Goal: Use online tool/utility: Utilize a website feature to perform a specific function

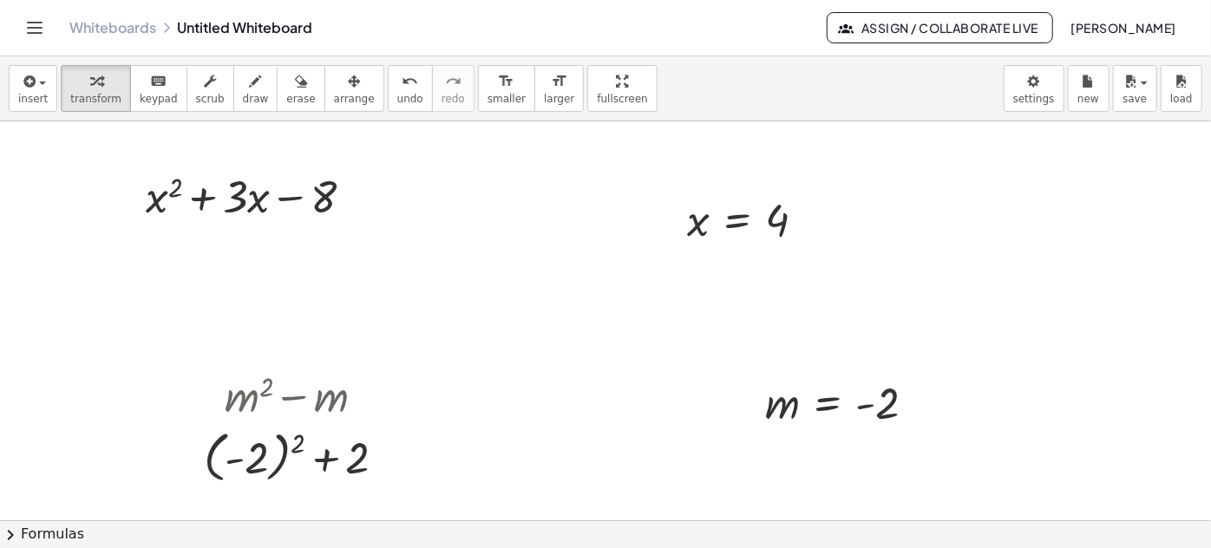
scroll to position [157, 0]
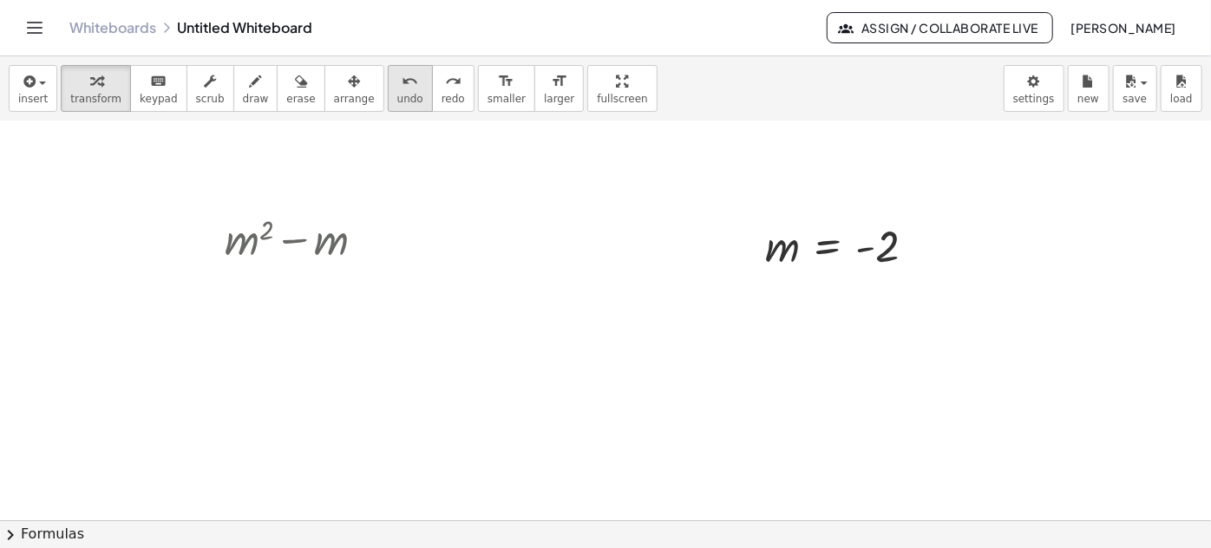
click at [402, 89] on icon "undo" at bounding box center [410, 81] width 16 height 21
click at [1066, 82] on div "insert select one: Math Expression Function Text Youtube Video Graphing Geometr…" at bounding box center [605, 88] width 1211 height 65
click at [1050, 88] on body "Graspable Math Activities Get Started Activity Bank Assigned Work Classes White…" at bounding box center [605, 274] width 1211 height 548
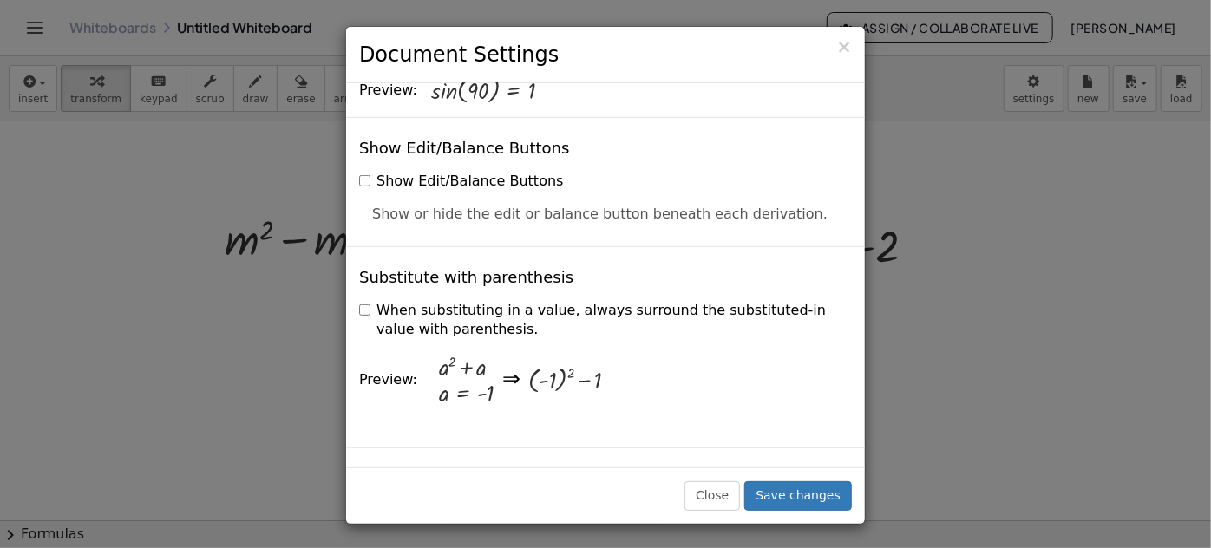
scroll to position [372, 0]
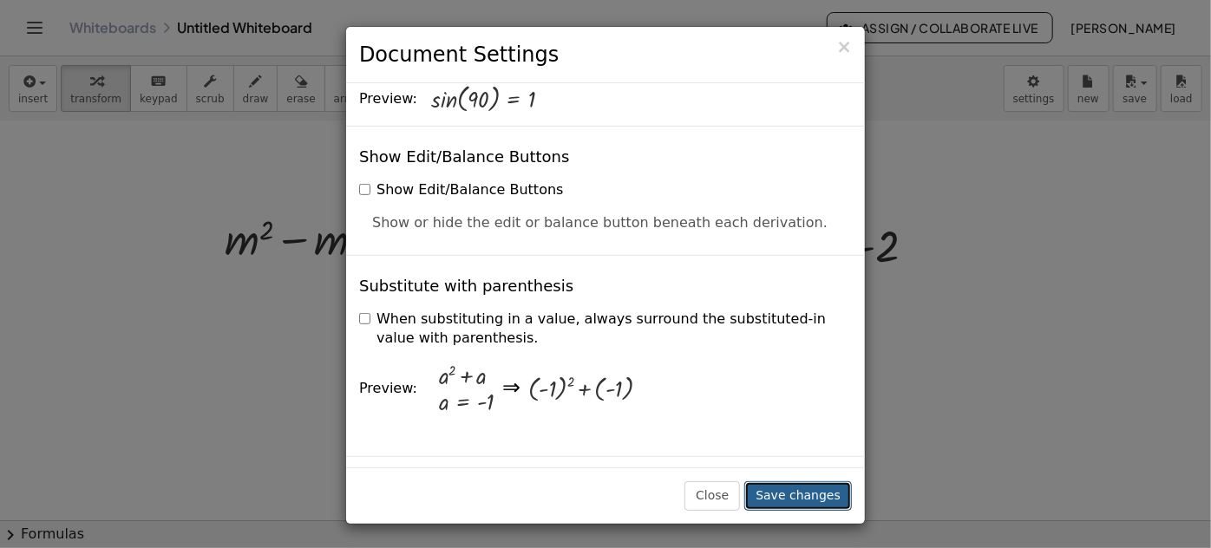
click at [816, 496] on button "Save changes" at bounding box center [798, 495] width 108 height 29
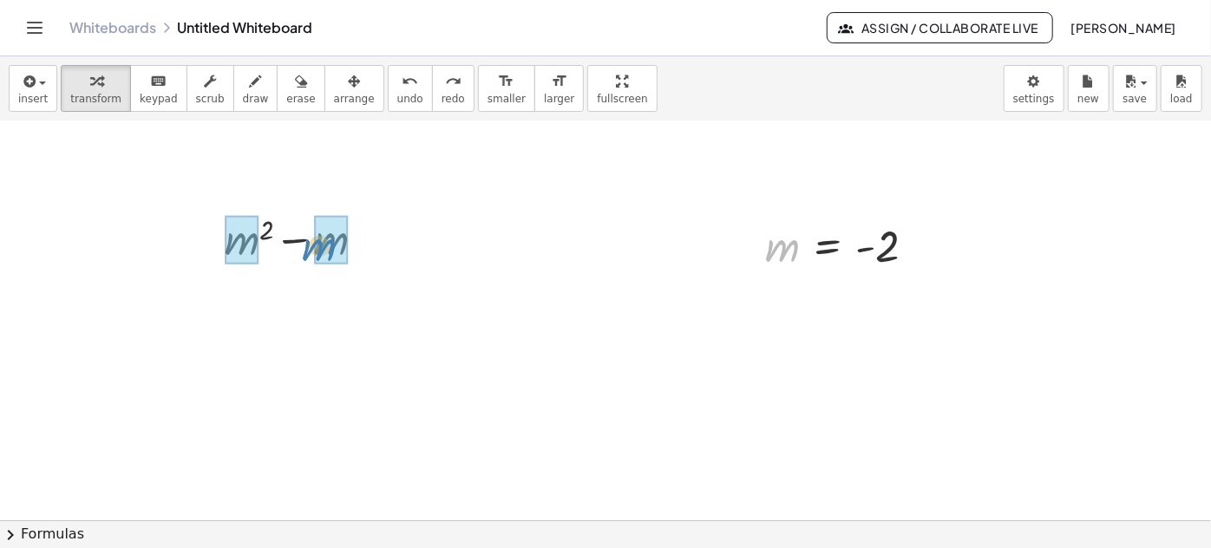
drag, startPoint x: 782, startPoint y: 248, endPoint x: 321, endPoint y: 244, distance: 460.6
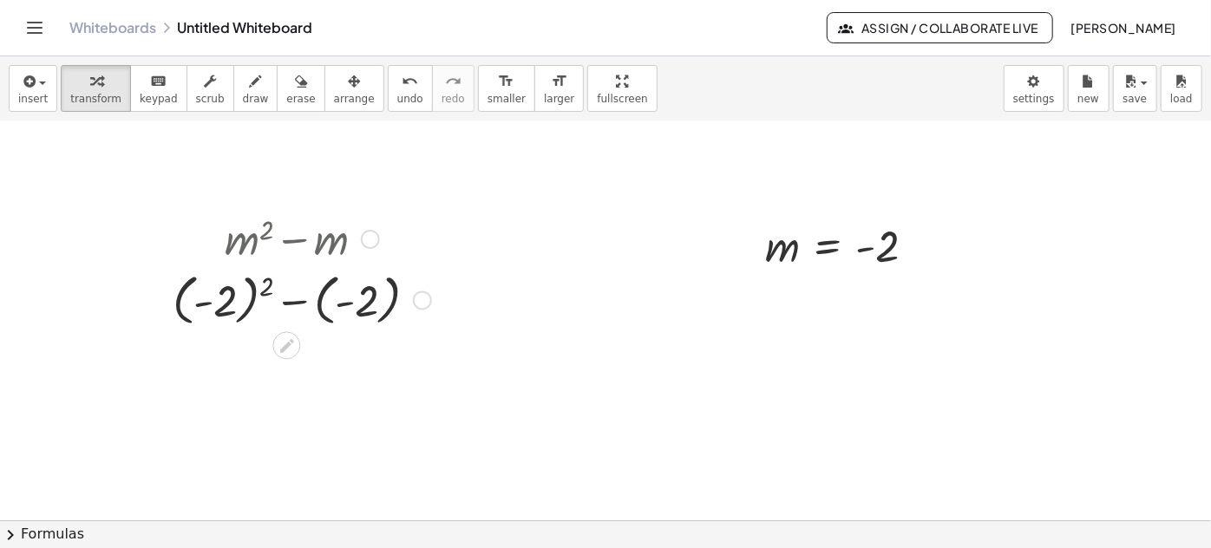
click at [213, 298] on div at bounding box center [302, 298] width 276 height 63
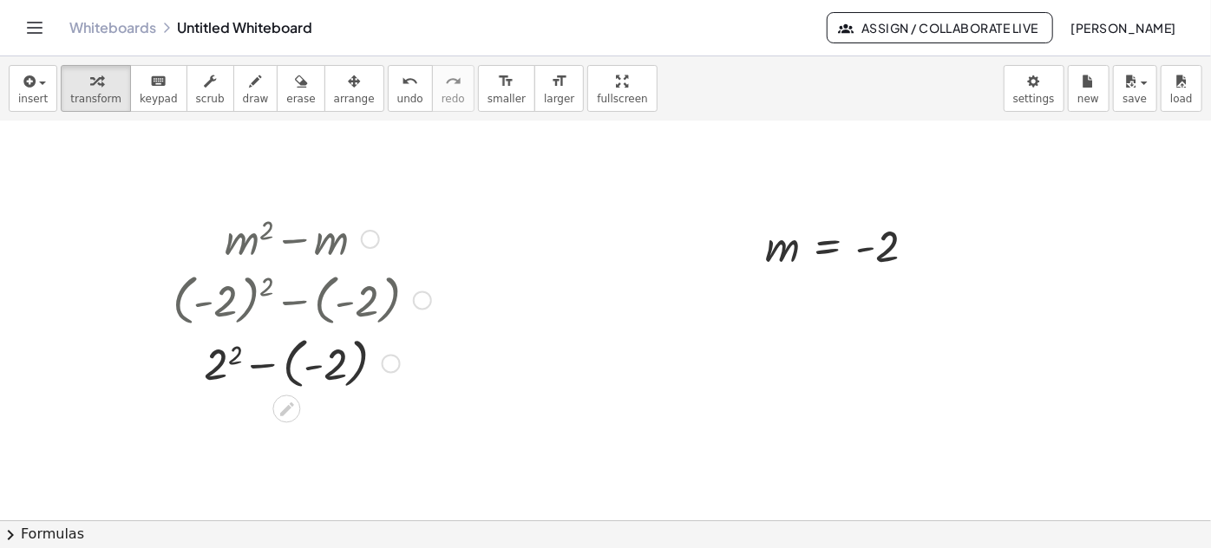
drag, startPoint x: 218, startPoint y: 361, endPoint x: 236, endPoint y: 403, distance: 46.2
click at [218, 363] on div at bounding box center [302, 362] width 276 height 63
drag, startPoint x: 312, startPoint y: 395, endPoint x: 314, endPoint y: 439, distance: 44.3
click at [312, 416] on div at bounding box center [302, 425] width 276 height 63
click at [314, 439] on div at bounding box center [302, 425] width 276 height 59
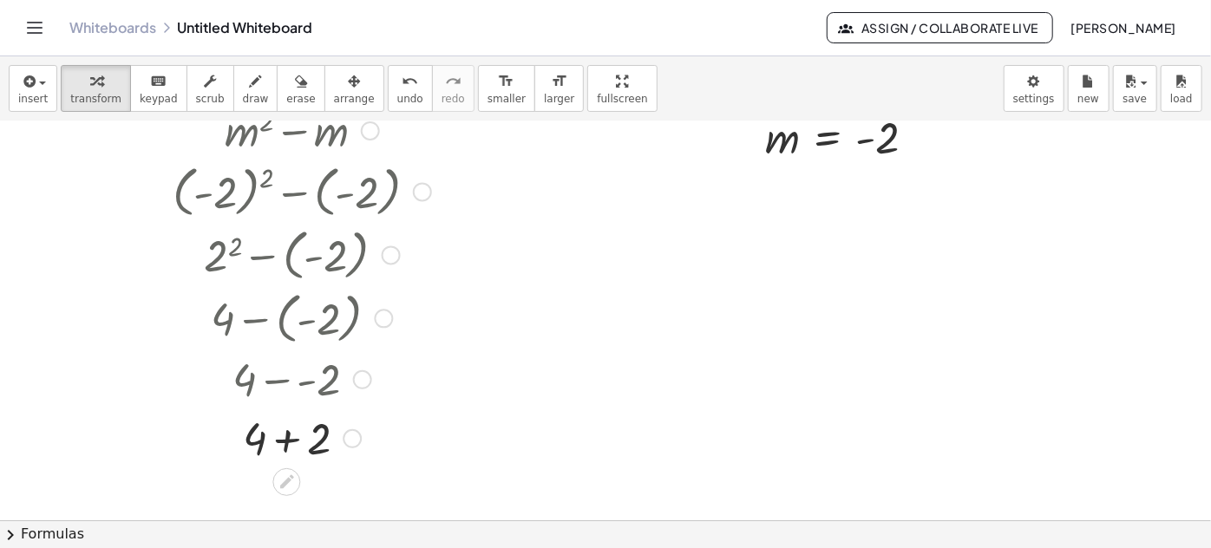
scroll to position [315, 0]
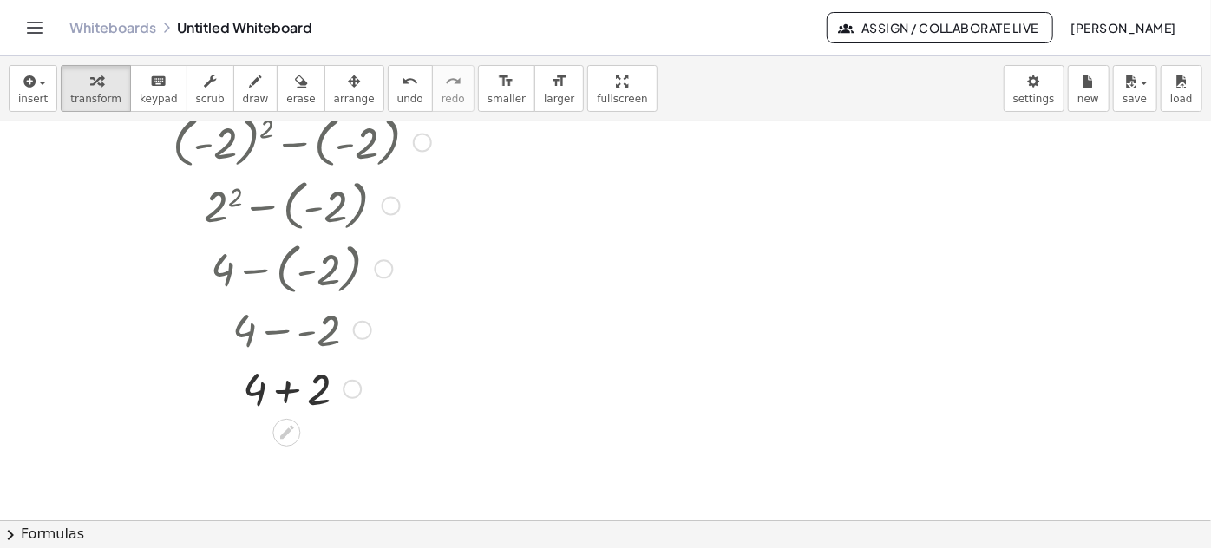
click at [282, 387] on div at bounding box center [302, 387] width 276 height 59
drag, startPoint x: 354, startPoint y: 385, endPoint x: 349, endPoint y: 346, distance: 39.4
click at [349, 346] on div at bounding box center [352, 353] width 19 height 19
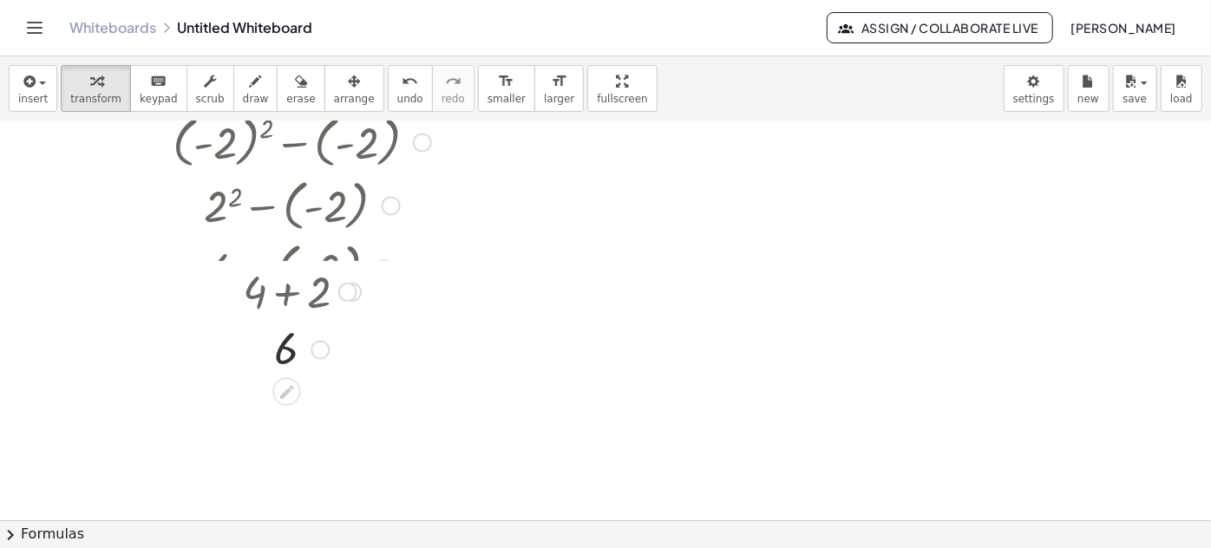
drag, startPoint x: 345, startPoint y: 323, endPoint x: 349, endPoint y: 274, distance: 48.7
click at [286, 292] on div "+ 4 + 2" at bounding box center [286, 292] width 0 height 0
click at [350, 269] on div at bounding box center [347, 272] width 19 height 19
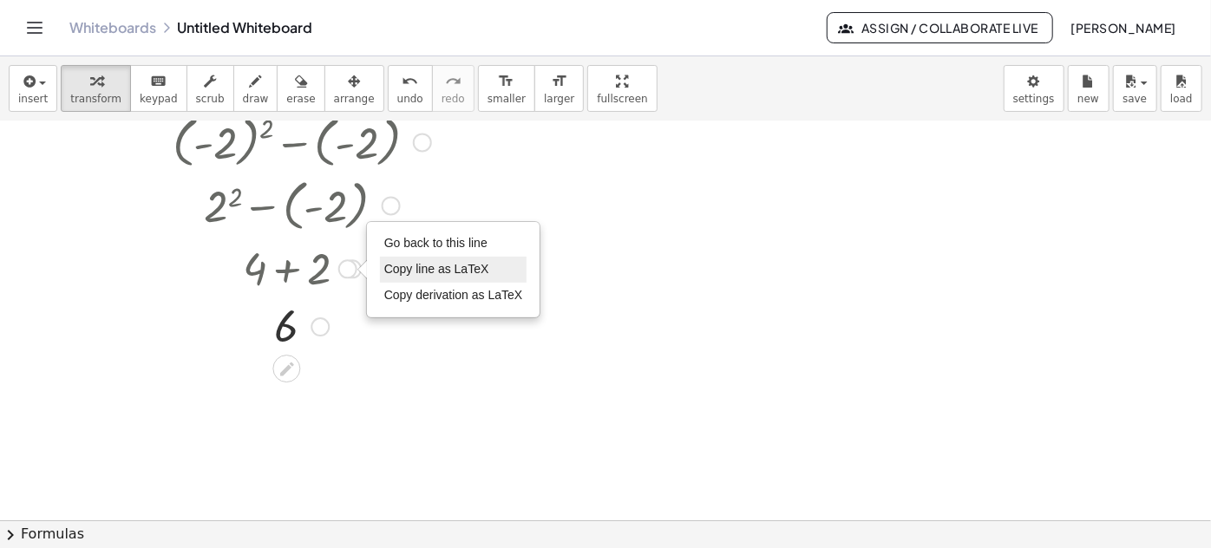
click at [455, 270] on span "Copy line as LaTeX" at bounding box center [436, 269] width 105 height 14
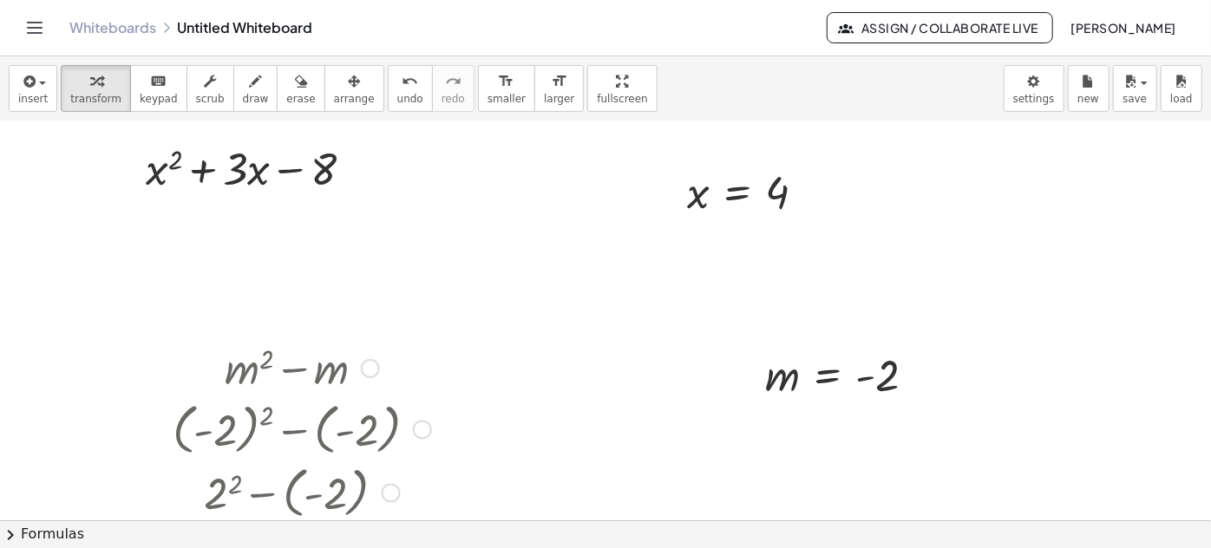
scroll to position [0, 0]
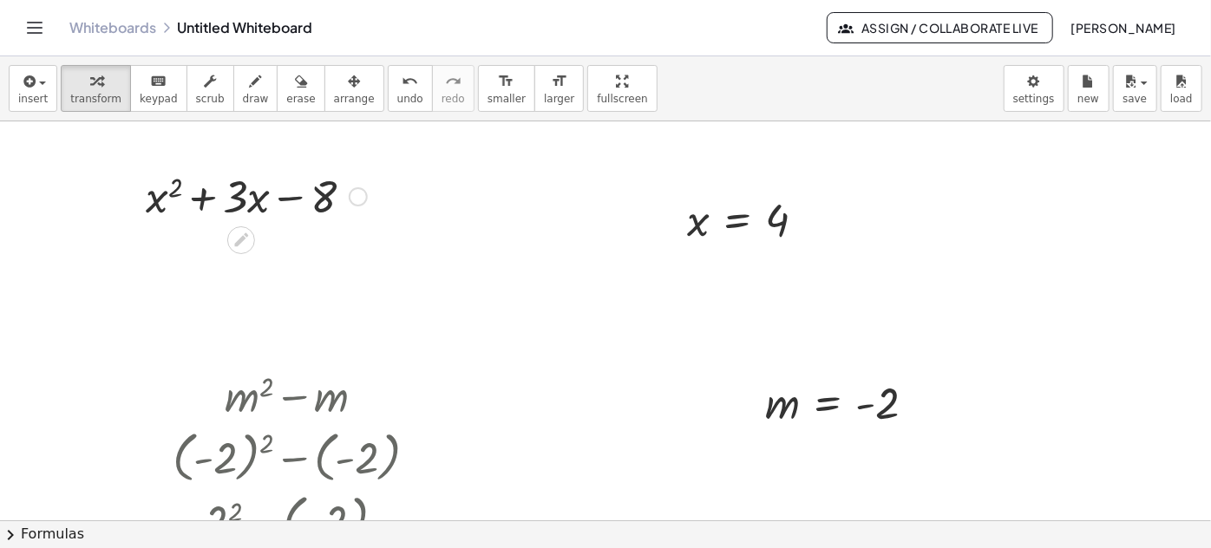
click at [352, 190] on div at bounding box center [358, 196] width 19 height 19
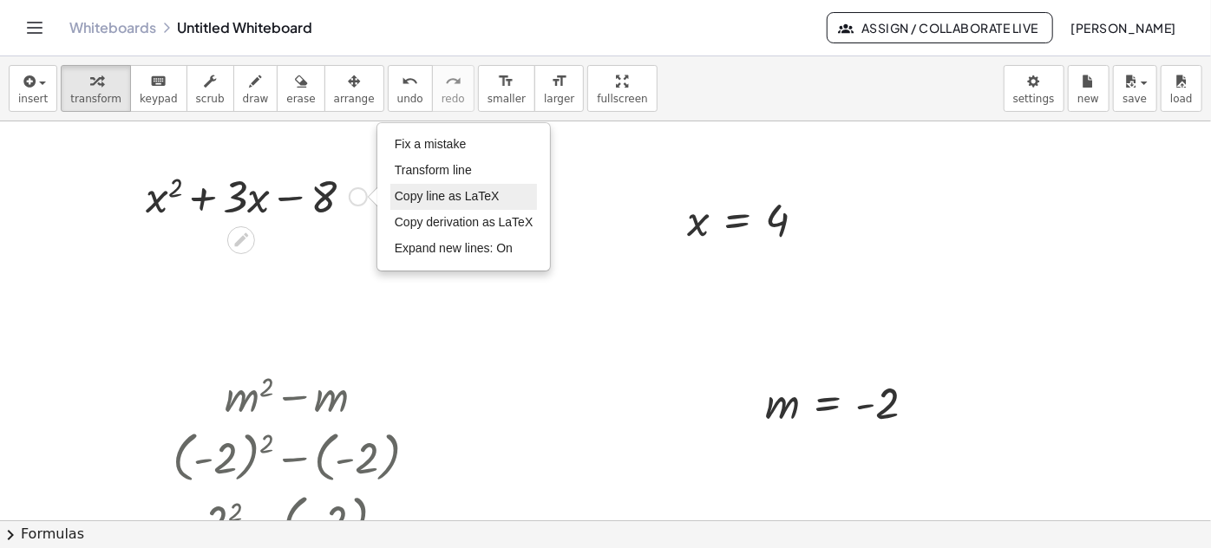
click at [453, 193] on span "Copy line as LaTeX" at bounding box center [447, 196] width 105 height 14
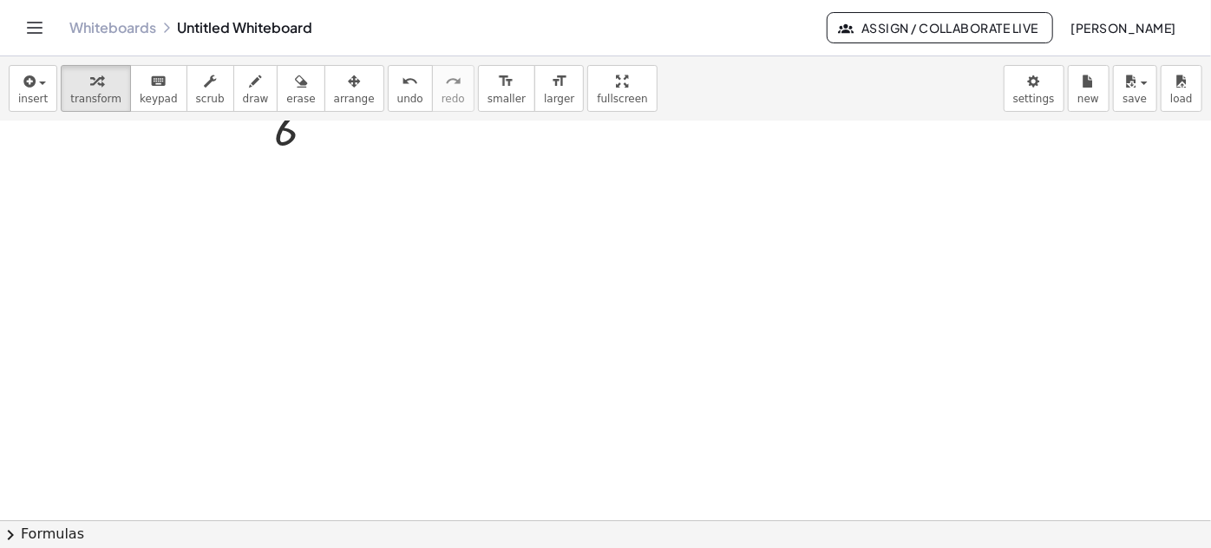
scroll to position [512, 0]
click at [323, 304] on div at bounding box center [605, 210] width 1211 height 1200
click at [305, 366] on div at bounding box center [605, 210] width 1211 height 1200
click at [890, 422] on div at bounding box center [605, 210] width 1211 height 1200
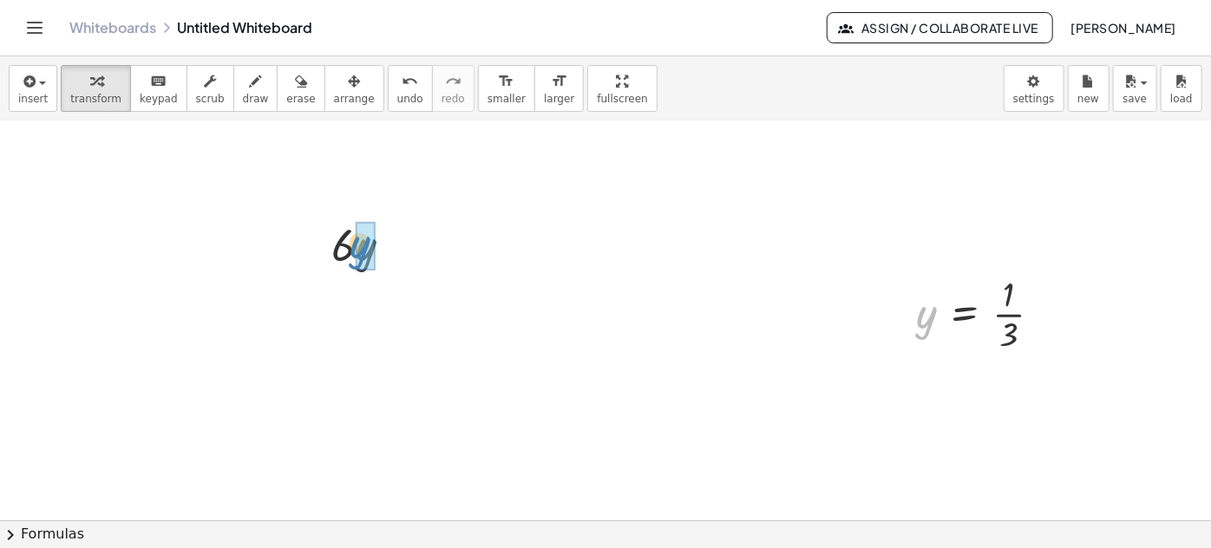
drag, startPoint x: 925, startPoint y: 321, endPoint x: 356, endPoint y: 250, distance: 573.5
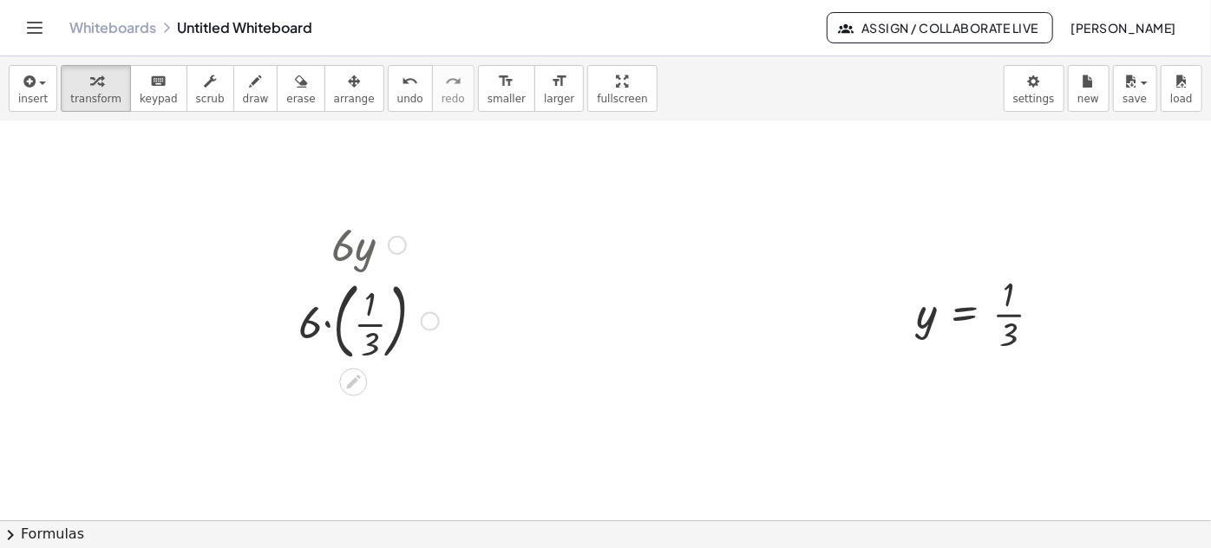
click at [337, 323] on div at bounding box center [369, 320] width 158 height 94
click at [355, 419] on div at bounding box center [369, 409] width 158 height 87
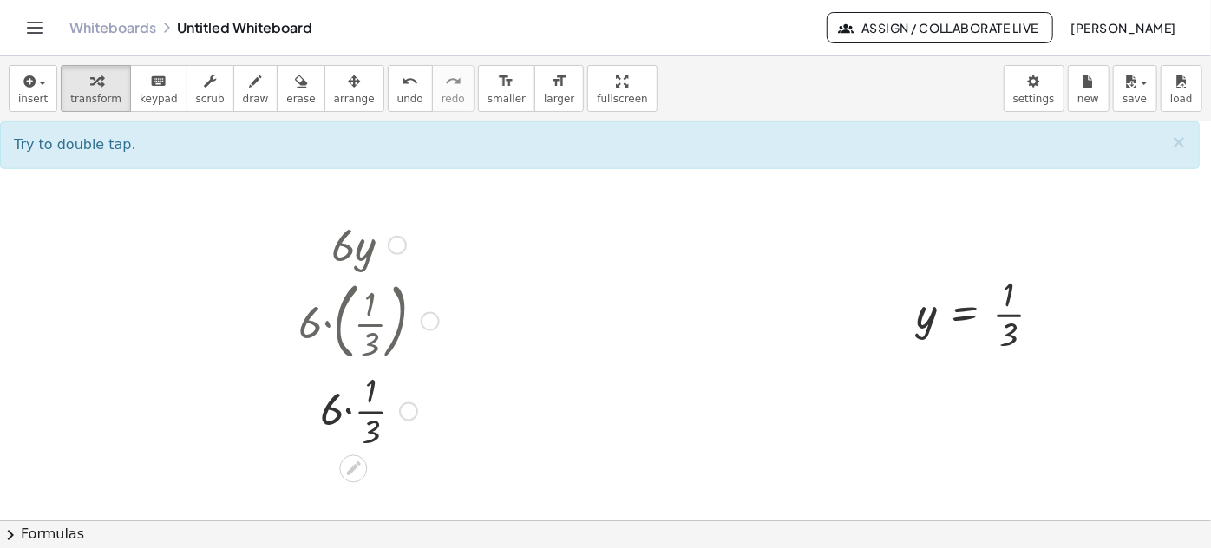
click at [354, 412] on div at bounding box center [369, 409] width 158 height 87
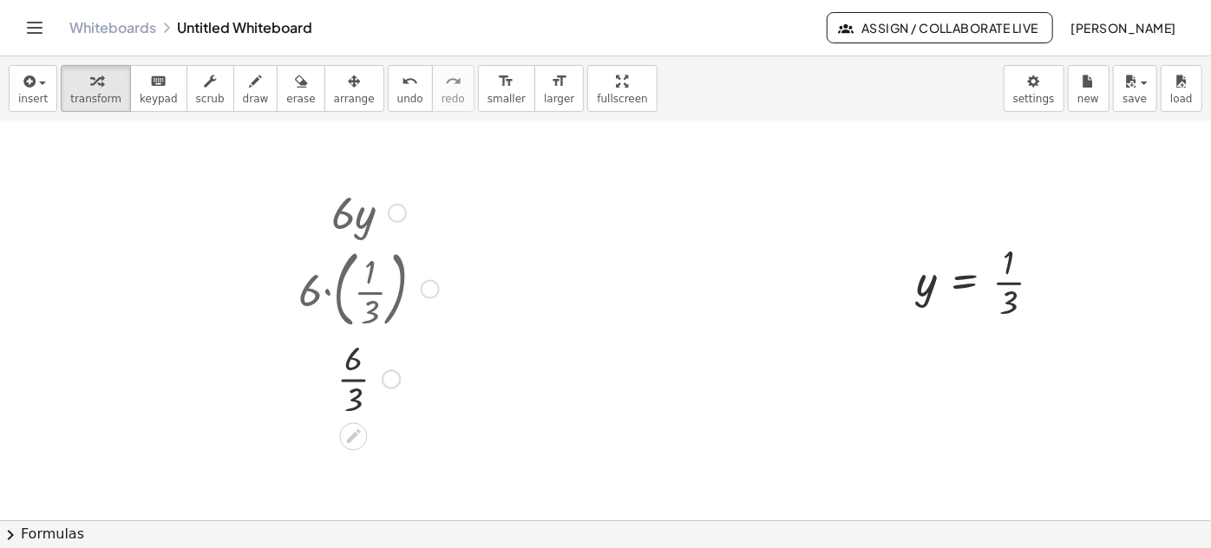
scroll to position [749, 0]
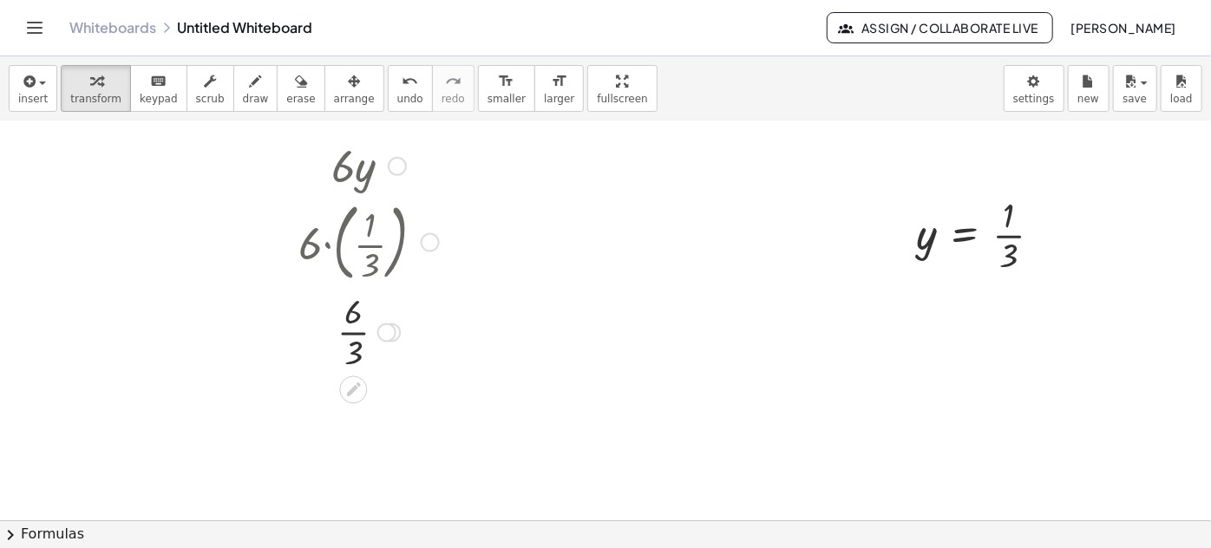
drag, startPoint x: 351, startPoint y: 331, endPoint x: 435, endPoint y: 339, distance: 83.7
click at [351, 331] on div at bounding box center [369, 330] width 158 height 87
